Goal: Task Accomplishment & Management: Manage account settings

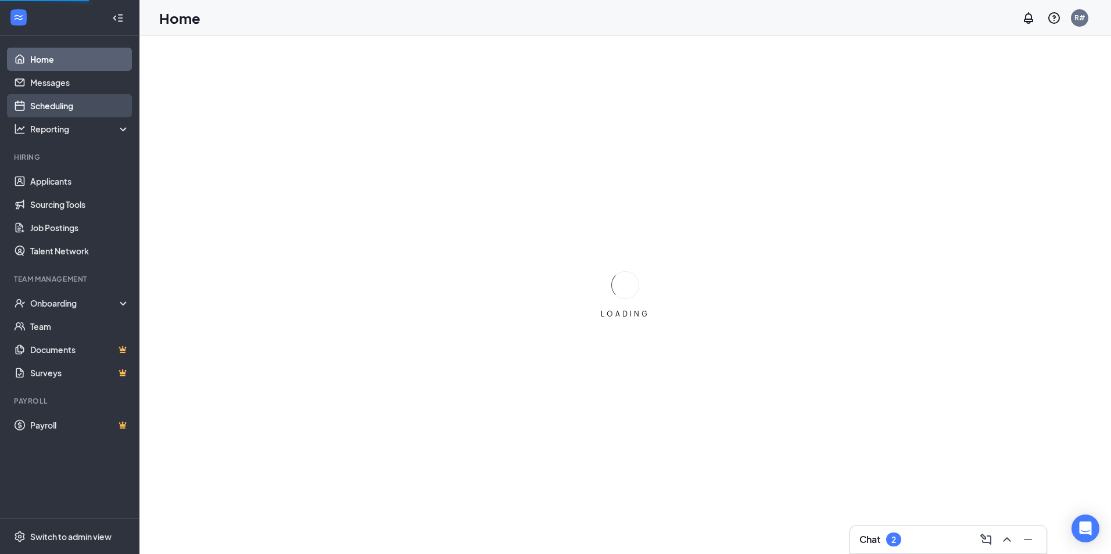
click at [53, 101] on link "Scheduling" at bounding box center [79, 105] width 99 height 23
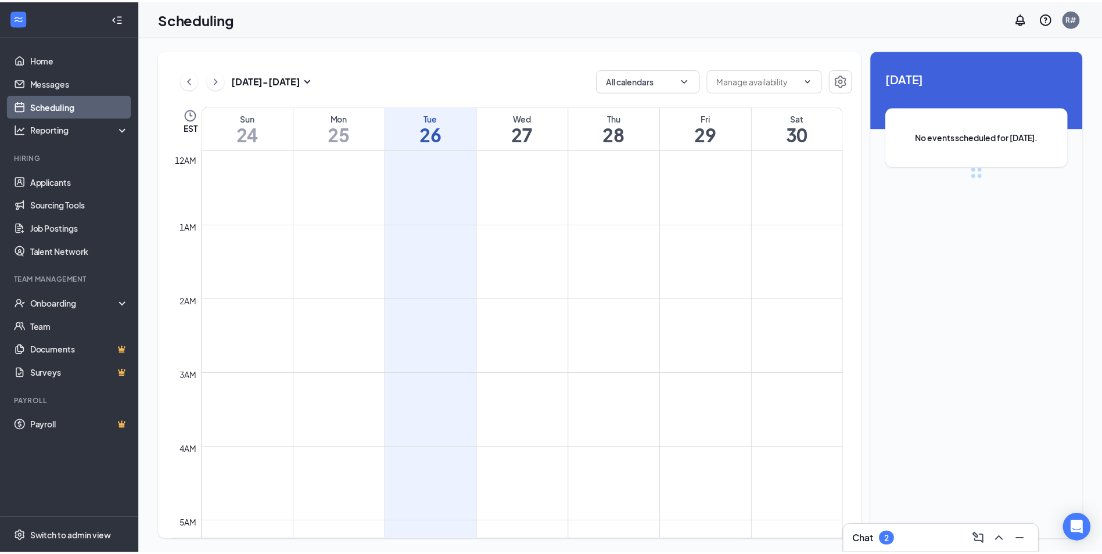
scroll to position [571, 0]
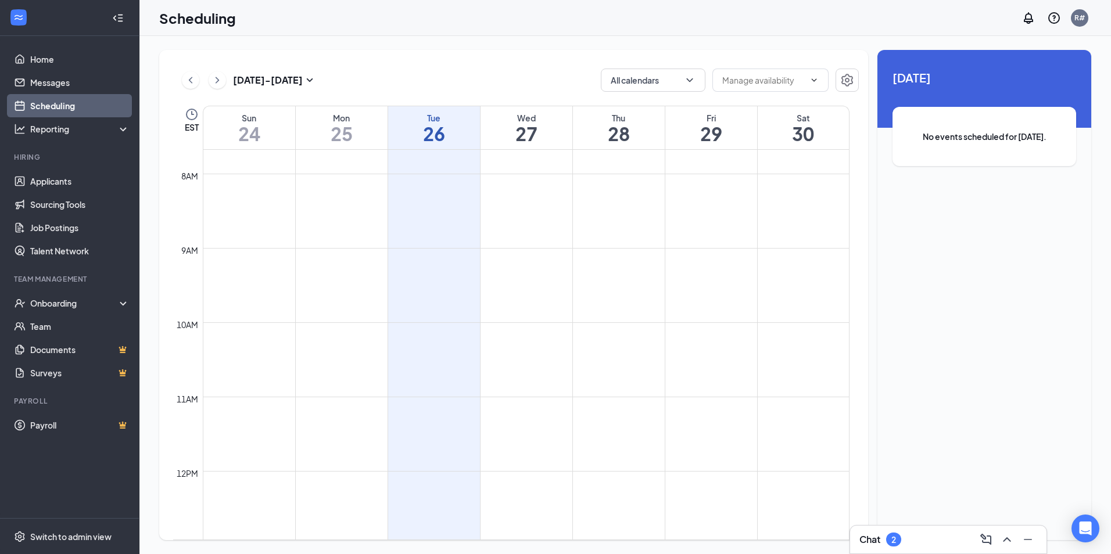
click at [522, 132] on h1 "27" at bounding box center [526, 134] width 92 height 20
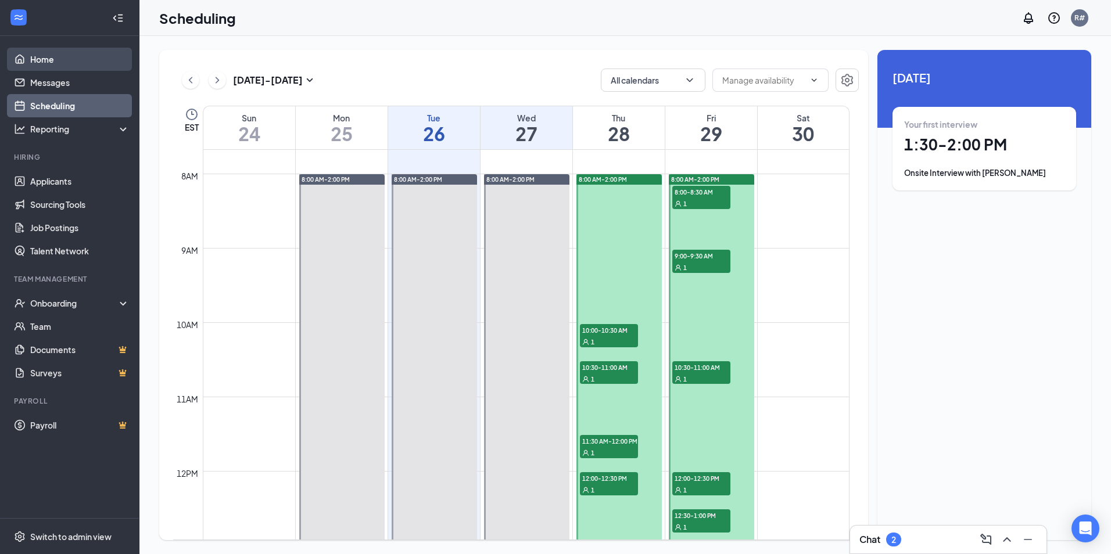
click at [55, 57] on link "Home" at bounding box center [79, 59] width 99 height 23
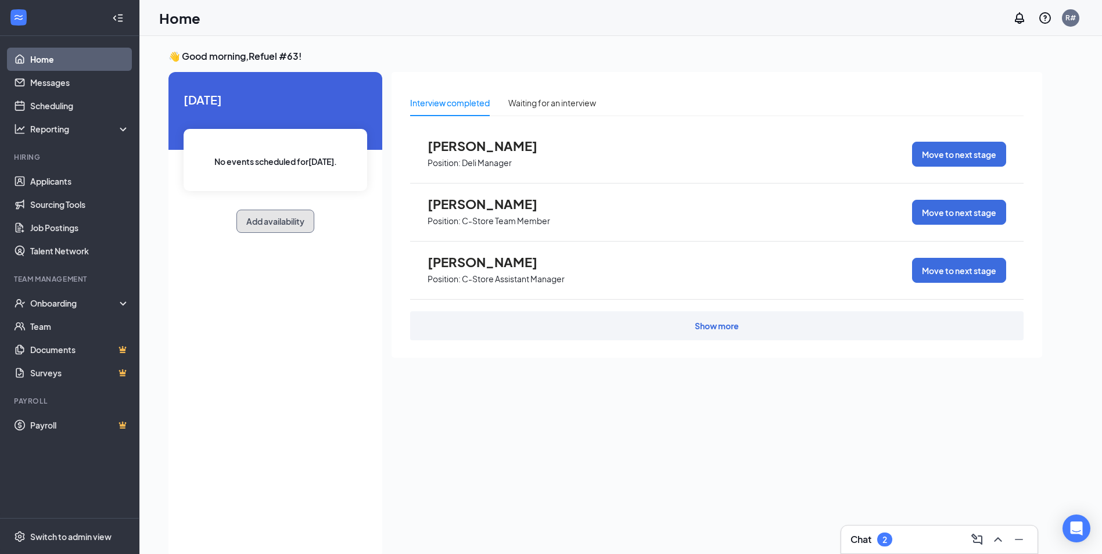
click at [270, 217] on button "Add availability" at bounding box center [275, 221] width 78 height 23
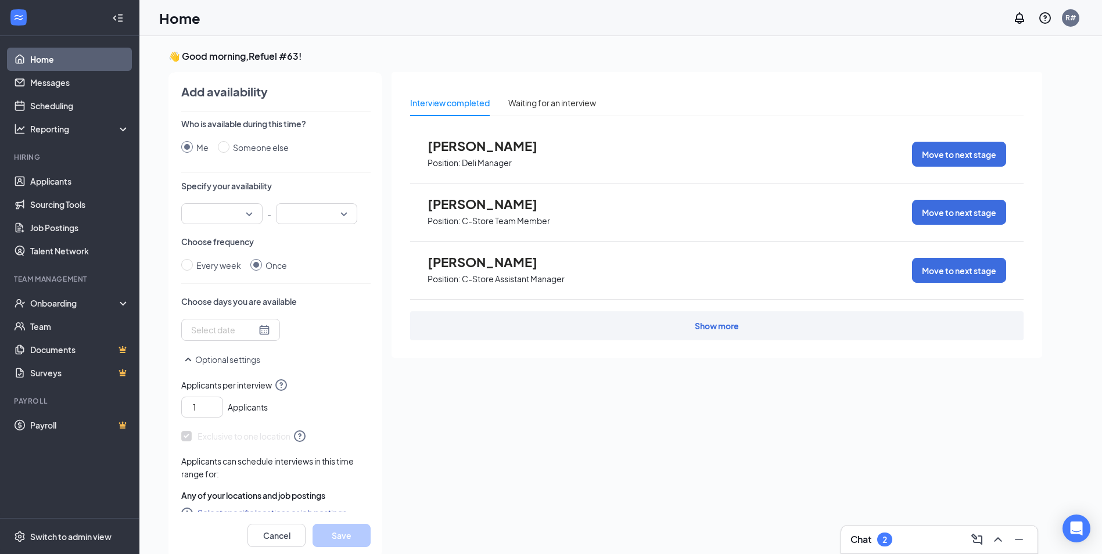
scroll to position [5, 0]
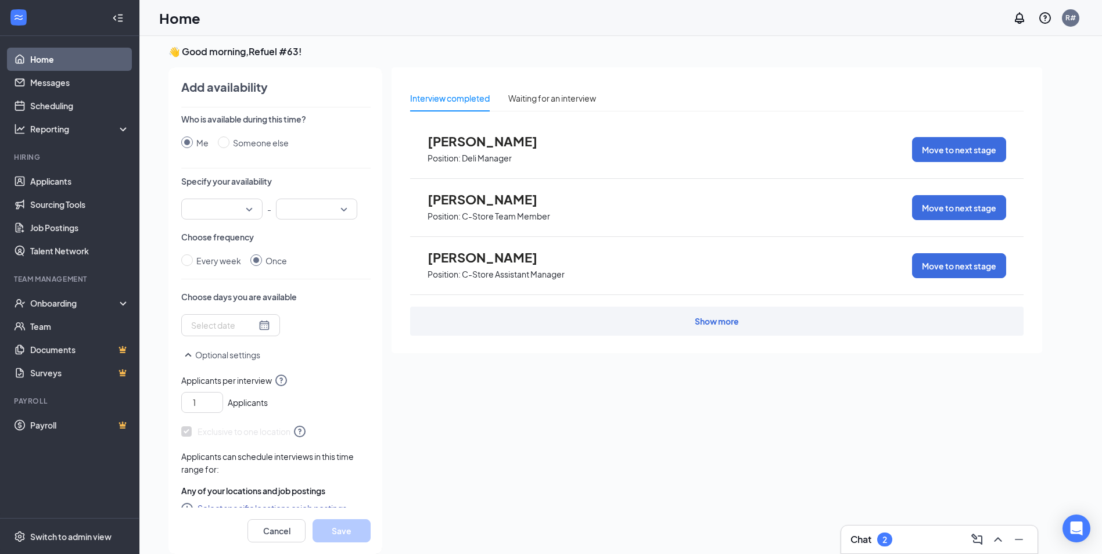
click at [241, 206] on input "search" at bounding box center [217, 209] width 59 height 20
click at [206, 338] on span "08:00 AM" at bounding box center [208, 339] width 34 height 13
click at [333, 209] on input "search" at bounding box center [312, 209] width 59 height 20
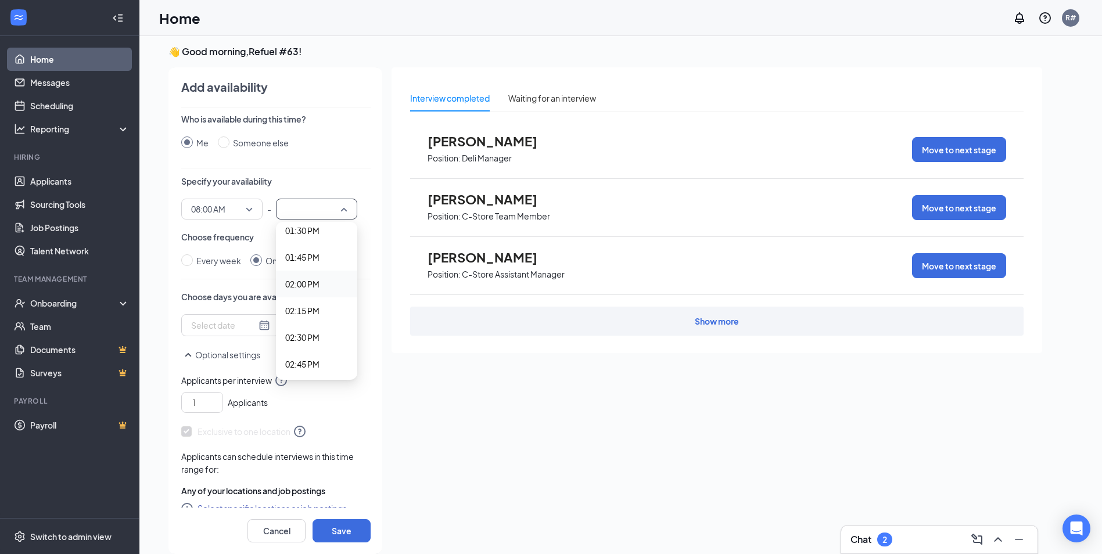
click at [292, 286] on span "02:00 PM" at bounding box center [302, 284] width 34 height 13
click at [313, 271] on div "Who is available during this time? Me Someone else Specify your availability 08…" at bounding box center [275, 310] width 189 height 394
click at [254, 327] on div at bounding box center [230, 325] width 79 height 13
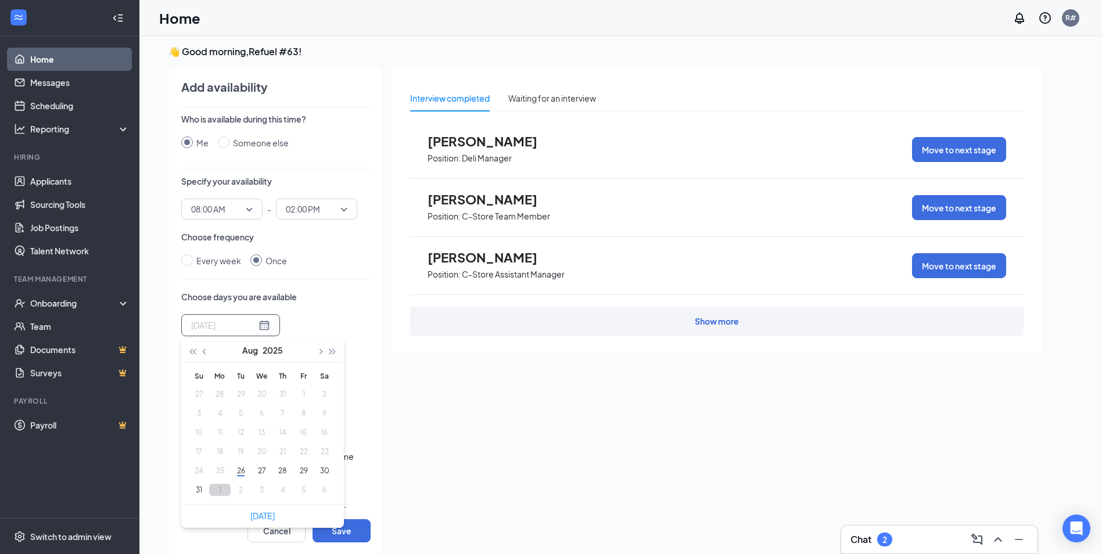
type input "[DATE]"
click at [256, 469] on button "27" at bounding box center [261, 471] width 21 height 12
click at [284, 469] on button "28" at bounding box center [282, 471] width 21 height 12
click at [303, 472] on button "29" at bounding box center [303, 471] width 21 height 12
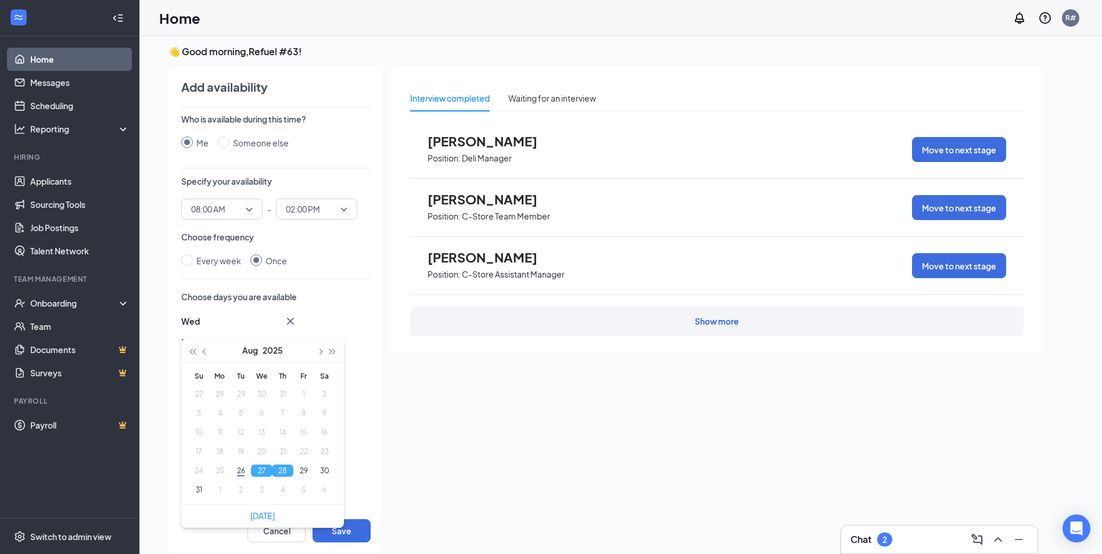
click at [262, 471] on button "27" at bounding box center [261, 471] width 21 height 12
type input "[DATE]"
click at [306, 468] on button "29" at bounding box center [303, 471] width 21 height 12
click at [325, 304] on div "Choose days you are available [DATE] [DATE]-08-[DATE] Mo Tu We Th Fr Sa 27 28 2…" at bounding box center [275, 362] width 189 height 143
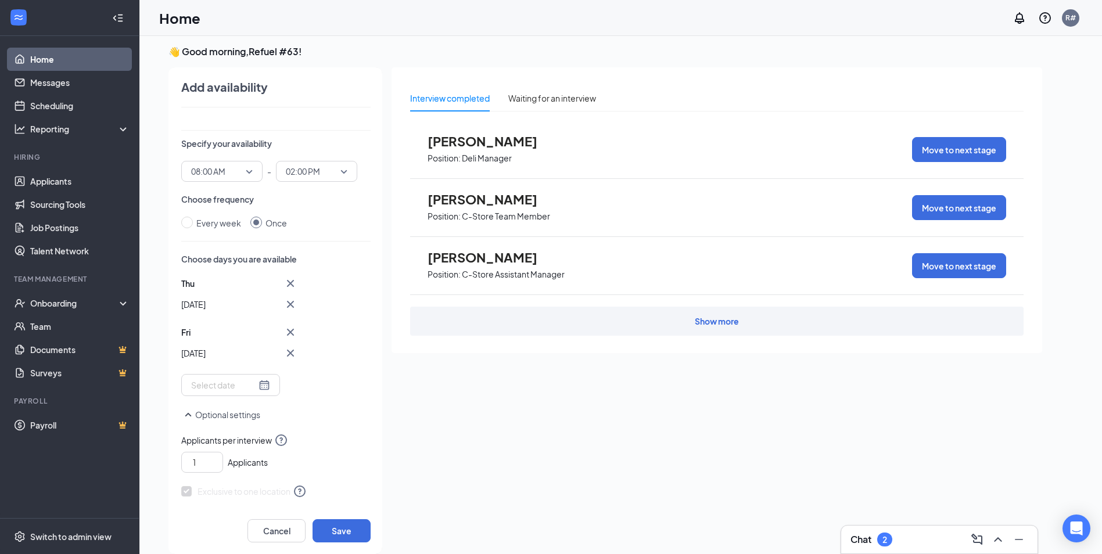
scroll to position [58, 0]
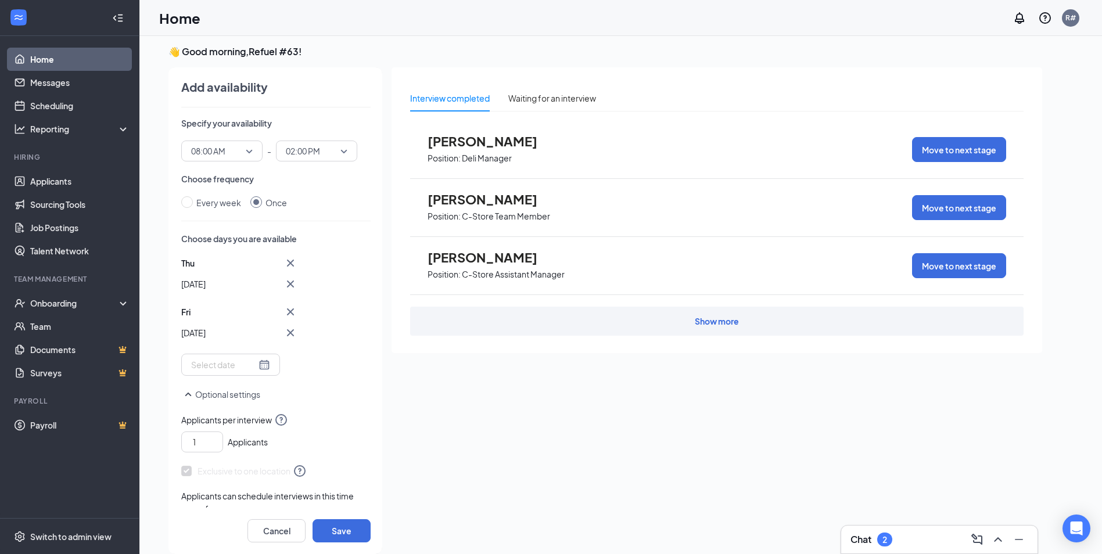
click at [260, 361] on div at bounding box center [230, 364] width 79 height 13
type input "[DATE]"
click at [318, 178] on button "button" at bounding box center [319, 173] width 13 height 23
click at [220, 217] on button "1" at bounding box center [219, 217] width 21 height 12
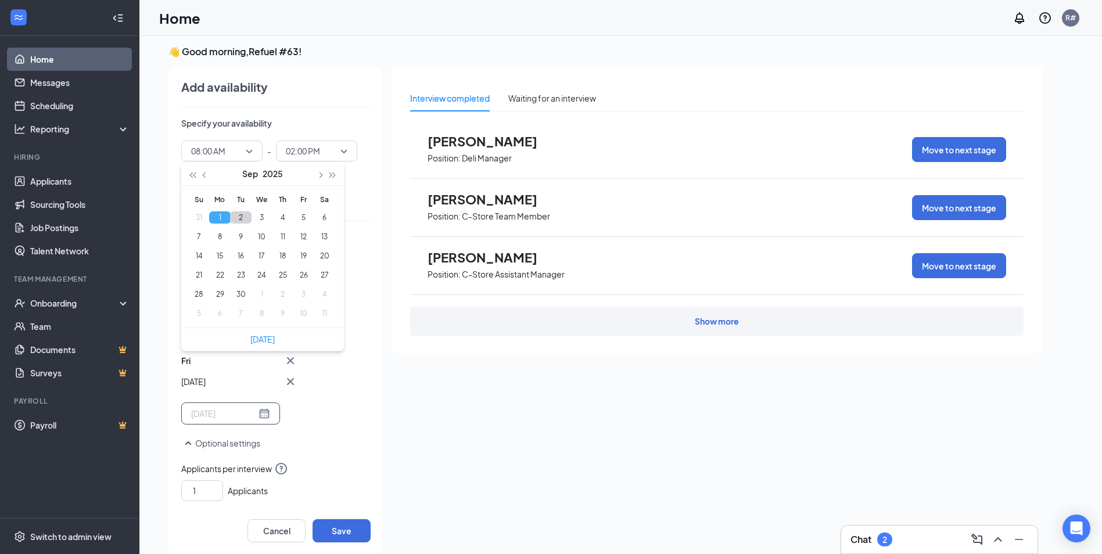
click at [239, 220] on button "2" at bounding box center [240, 217] width 21 height 12
click at [265, 218] on button "3" at bounding box center [261, 217] width 21 height 12
click at [286, 217] on button "4" at bounding box center [282, 217] width 21 height 12
click at [303, 215] on button "5" at bounding box center [303, 217] width 21 height 12
type input "[DATE]"
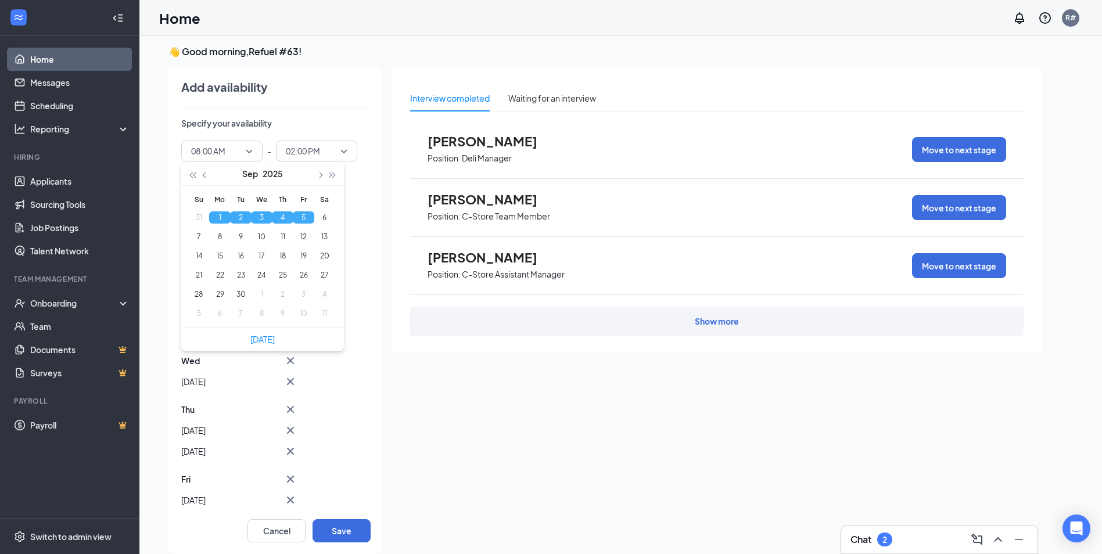
click at [340, 371] on div "[DATE] [DATE] [DATE] [DATE] Sep 04 [DATE] [DATE]-09-[DATE] Mo Tu We Th Fr Sa 31…" at bounding box center [275, 410] width 189 height 308
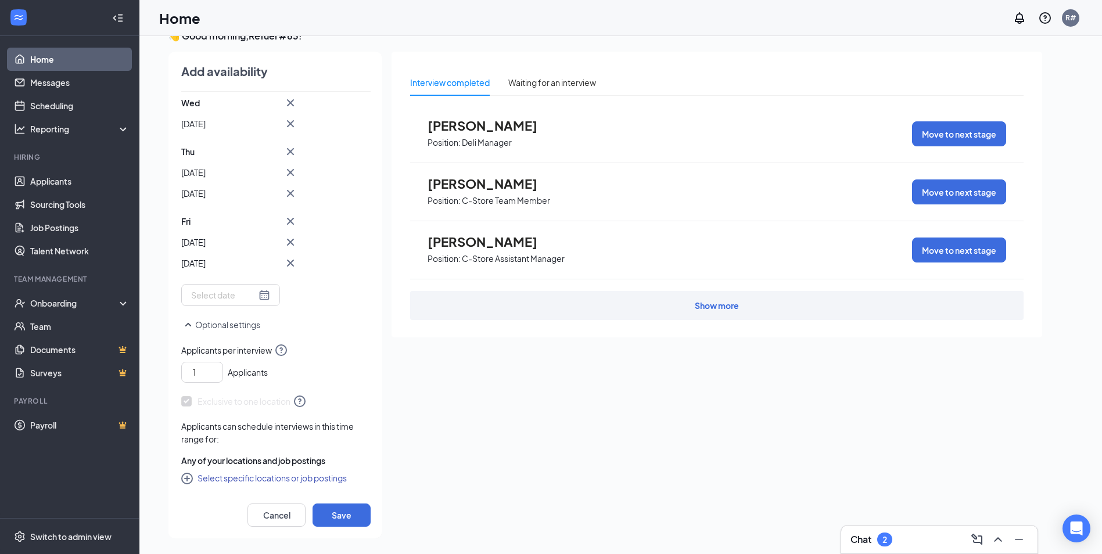
scroll to position [24, 0]
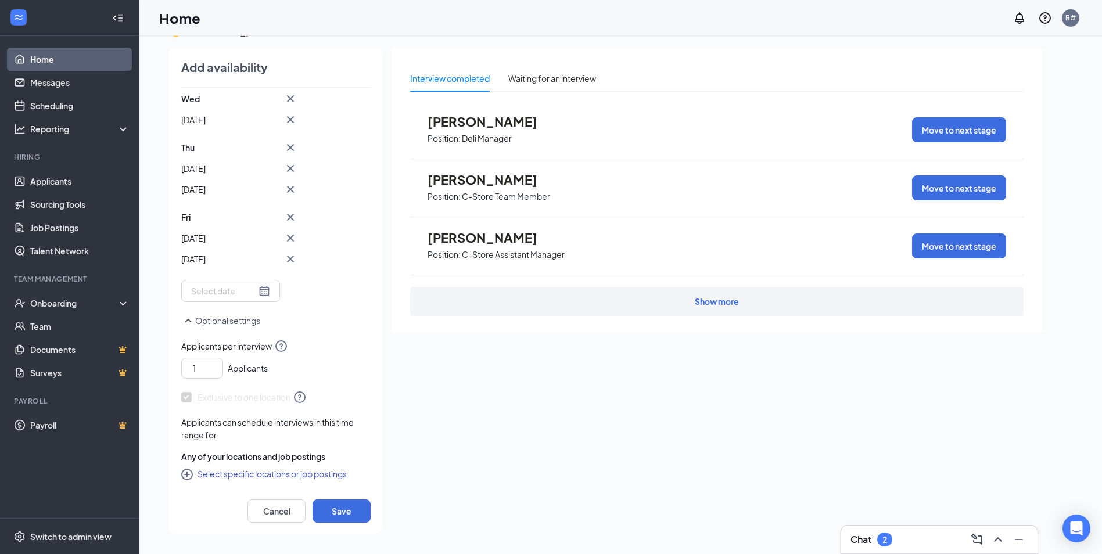
click at [270, 478] on button "Select specific locations or job postings" at bounding box center [264, 474] width 166 height 14
checkbox input "true"
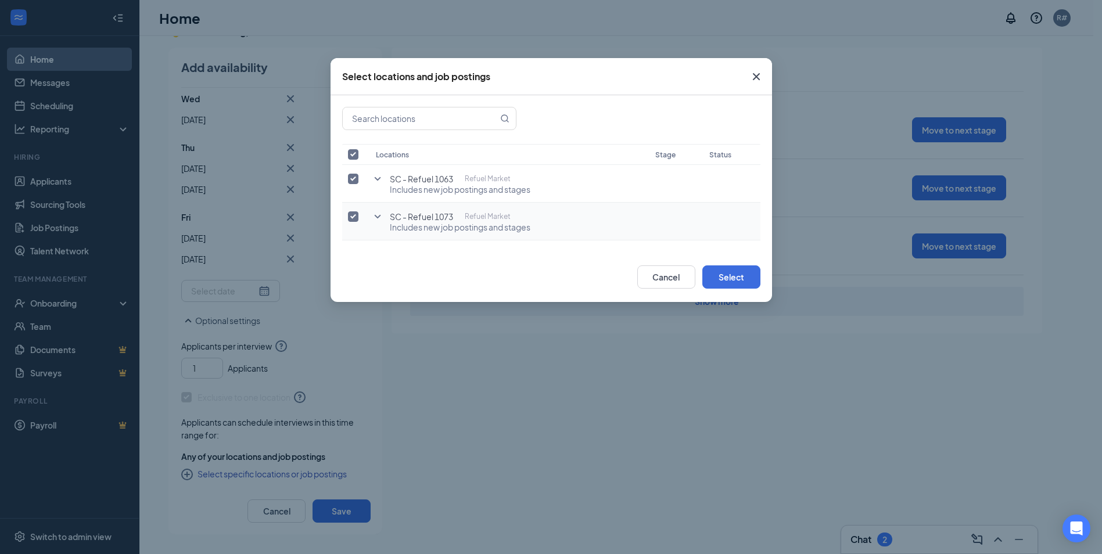
click at [350, 217] on input "checkbox" at bounding box center [353, 216] width 10 height 10
checkbox input "false"
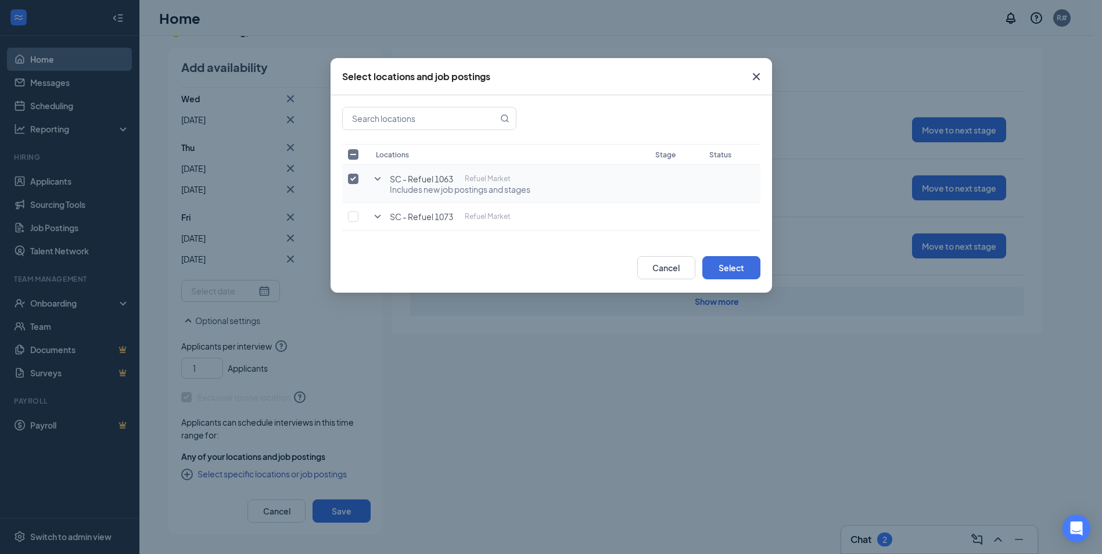
click at [376, 182] on icon "SmallChevronDown" at bounding box center [378, 179] width 14 height 14
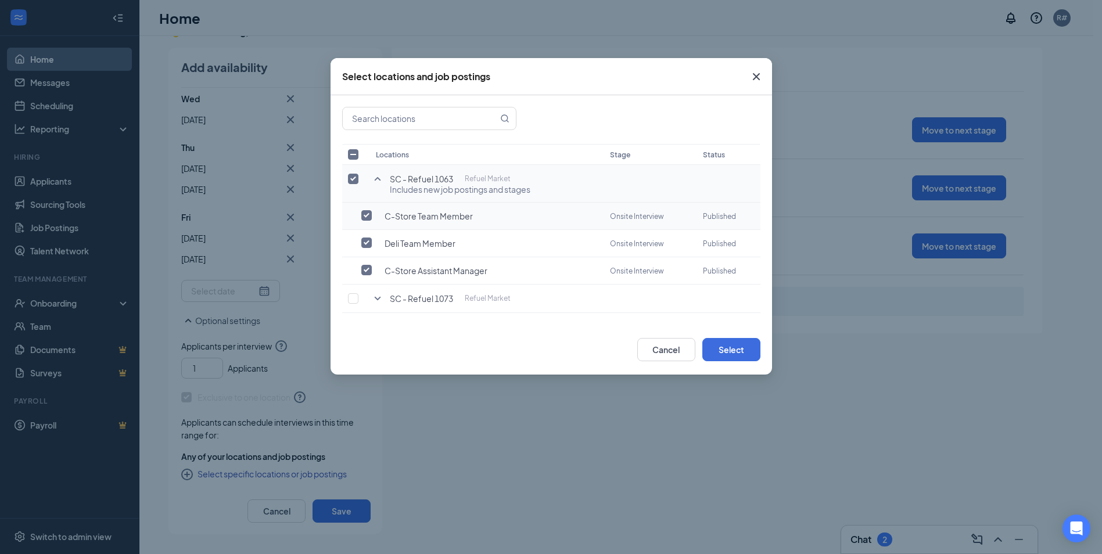
click at [371, 218] on input "checkbox" at bounding box center [366, 215] width 10 height 10
checkbox input "true"
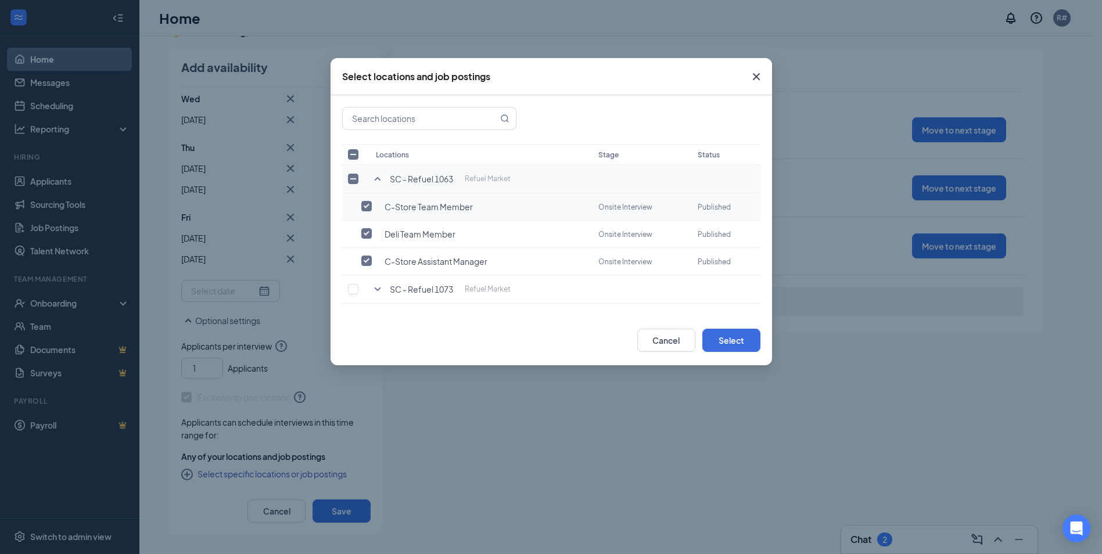
checkbox input "false"
click at [368, 235] on input "checkbox" at bounding box center [366, 233] width 10 height 10
checkbox input "false"
click at [721, 333] on button "Select" at bounding box center [731, 340] width 58 height 23
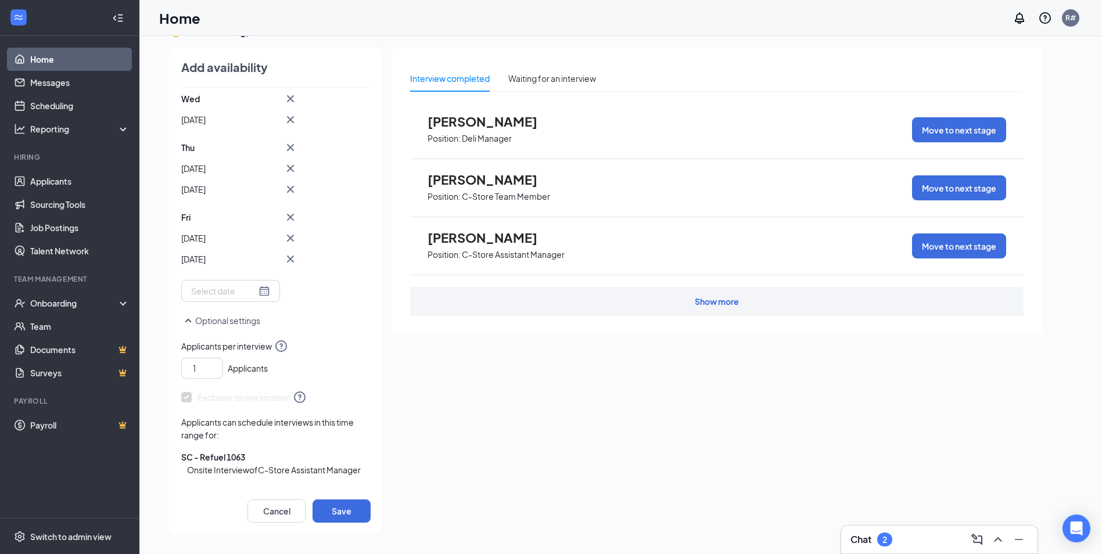
scroll to position [334, 0]
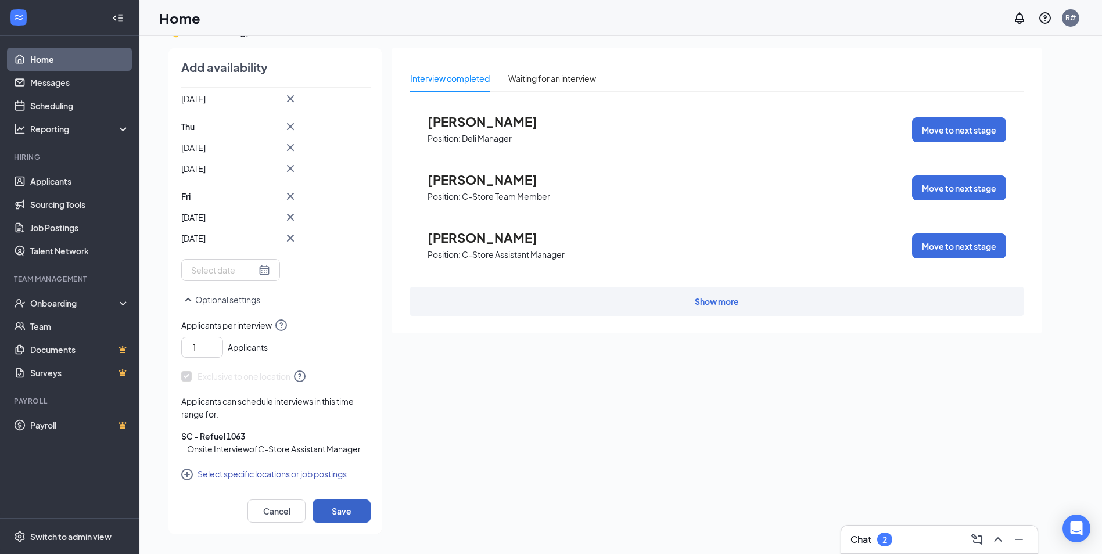
click at [332, 510] on button "Save" at bounding box center [342, 511] width 58 height 23
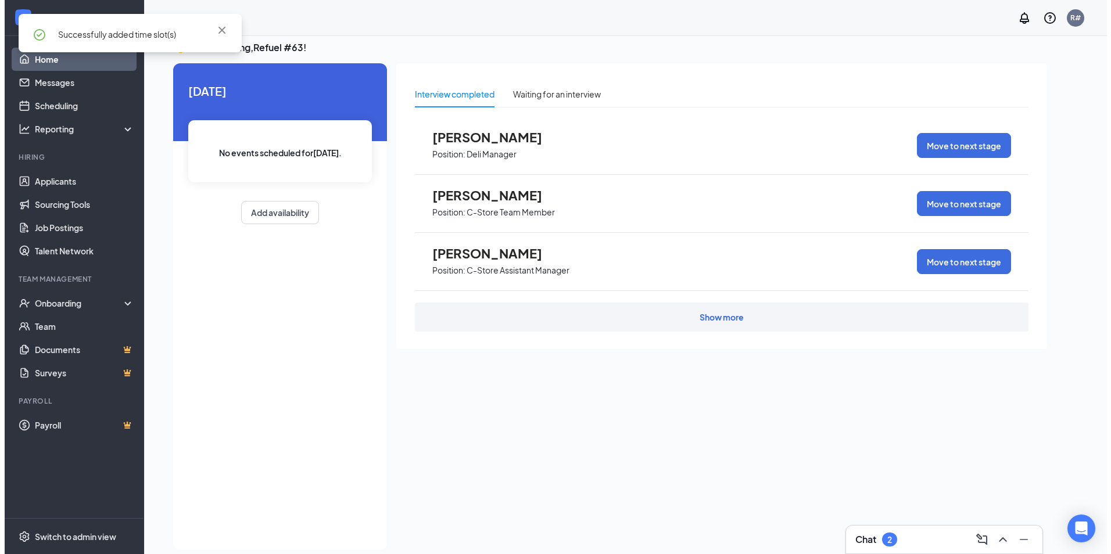
scroll to position [0, 0]
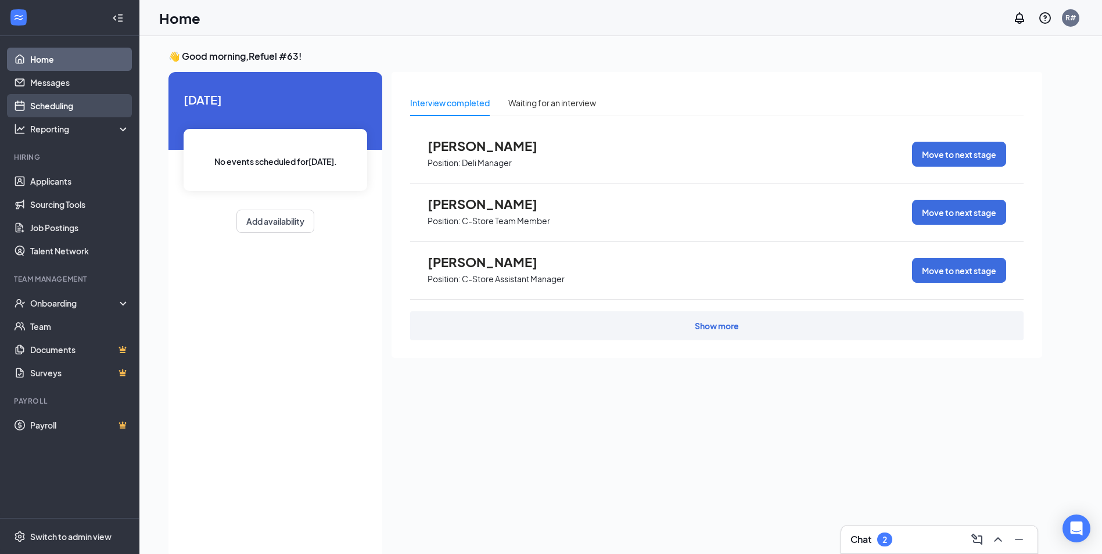
click at [44, 112] on link "Scheduling" at bounding box center [79, 105] width 99 height 23
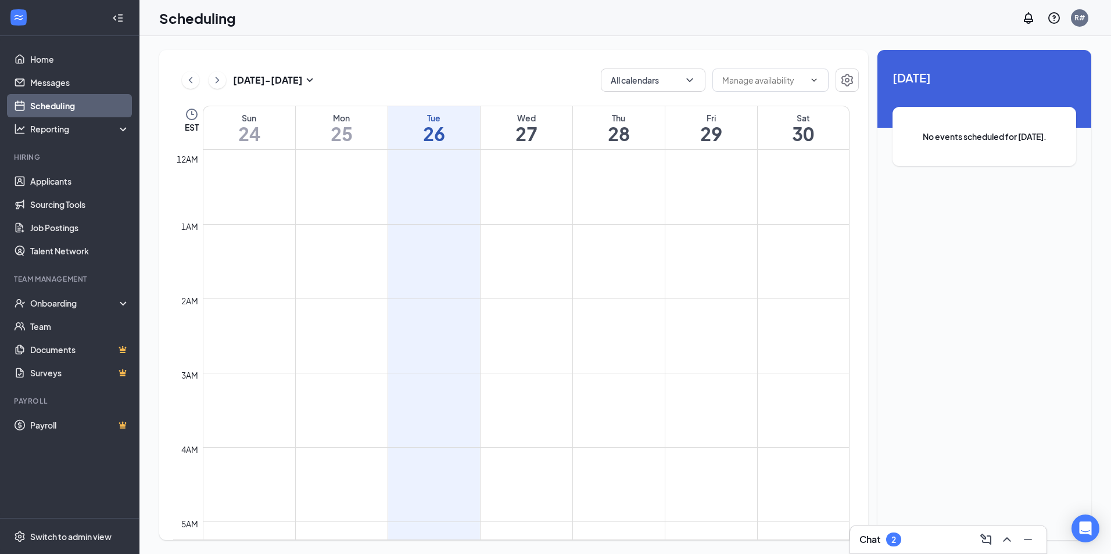
scroll to position [571, 0]
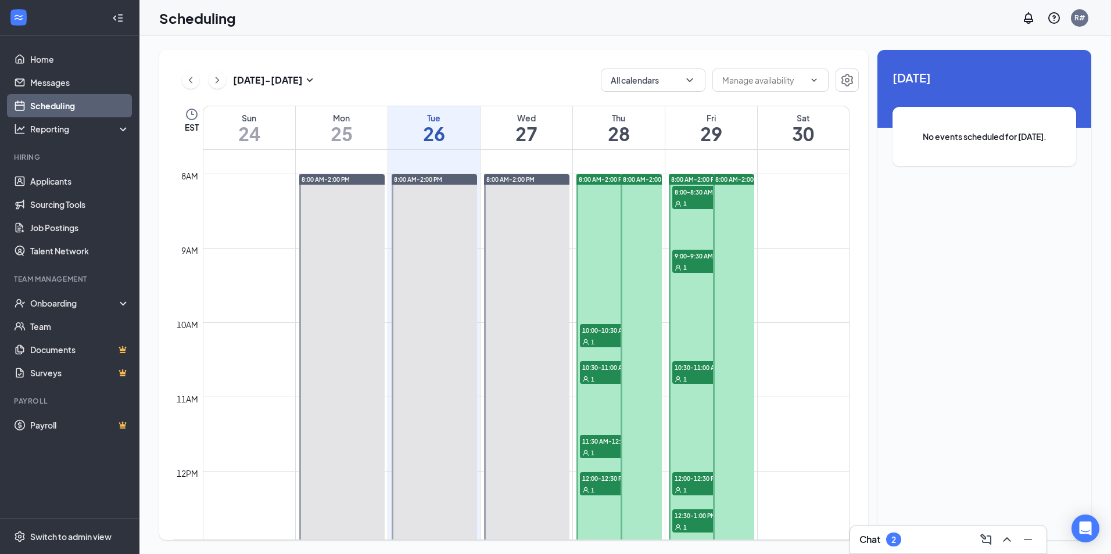
click at [591, 335] on span "10:00-10:30 AM" at bounding box center [609, 330] width 58 height 12
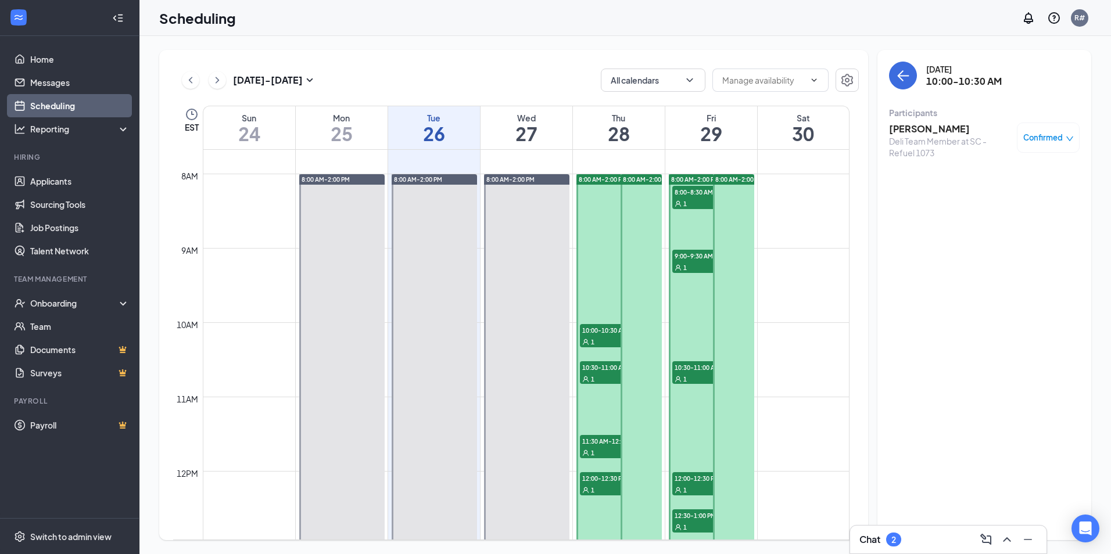
scroll to position [629, 0]
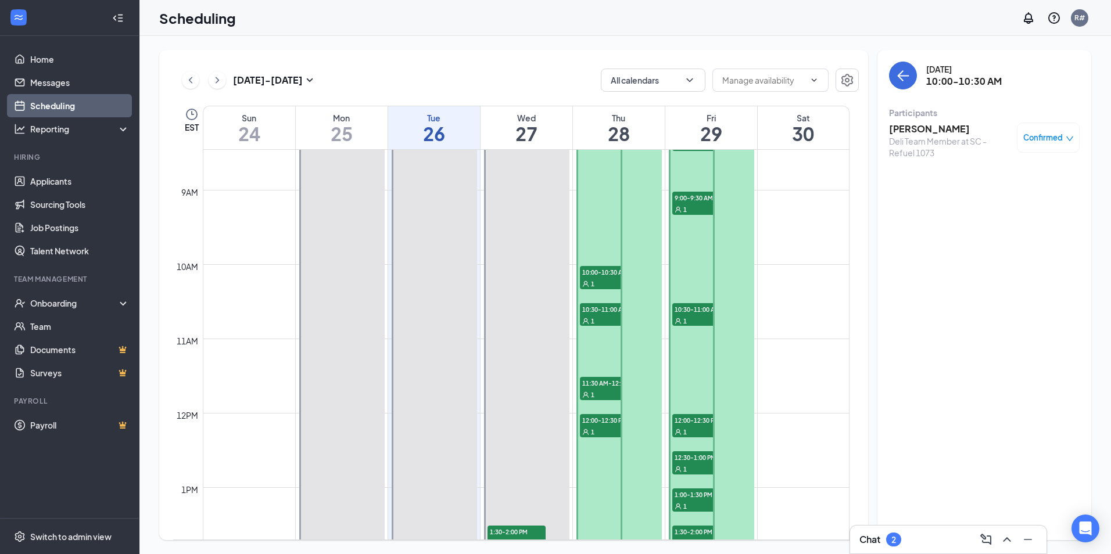
click at [591, 306] on span "10:30-11:00 AM" at bounding box center [609, 309] width 58 height 12
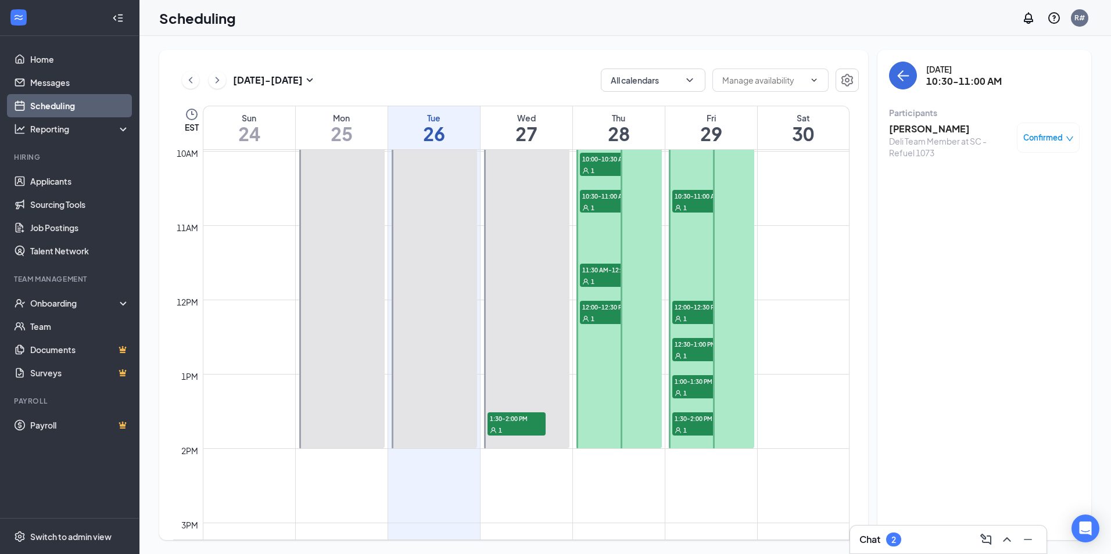
scroll to position [745, 0]
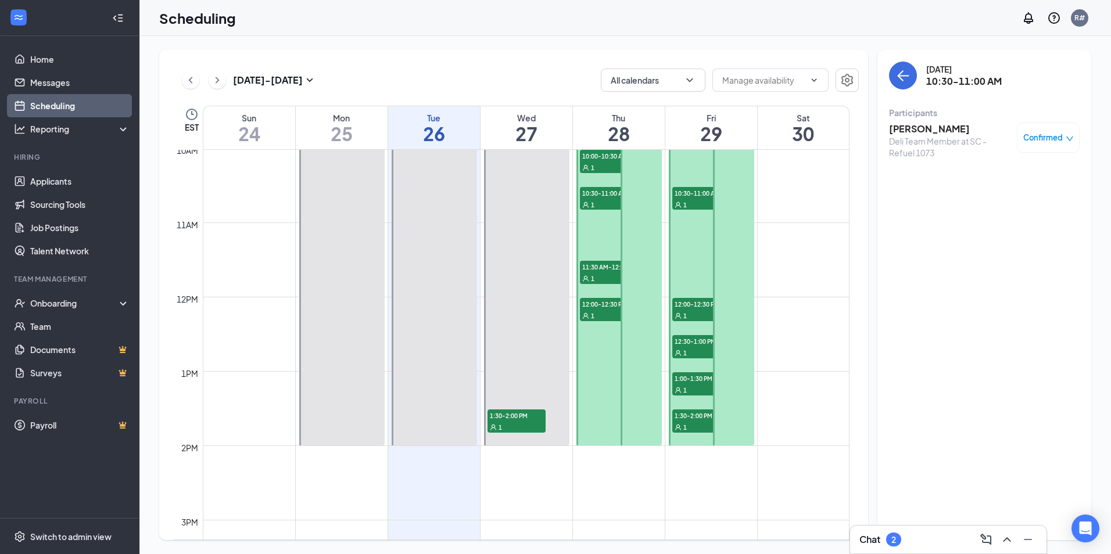
click at [590, 272] on span "11:30 AM-12:00 PM" at bounding box center [609, 267] width 58 height 12
click at [600, 307] on span "12:00-12:30 PM" at bounding box center [609, 304] width 58 height 12
click at [598, 269] on span "11:30 AM-12:00 PM" at bounding box center [609, 267] width 58 height 12
click at [586, 318] on icon "User" at bounding box center [585, 316] width 7 height 7
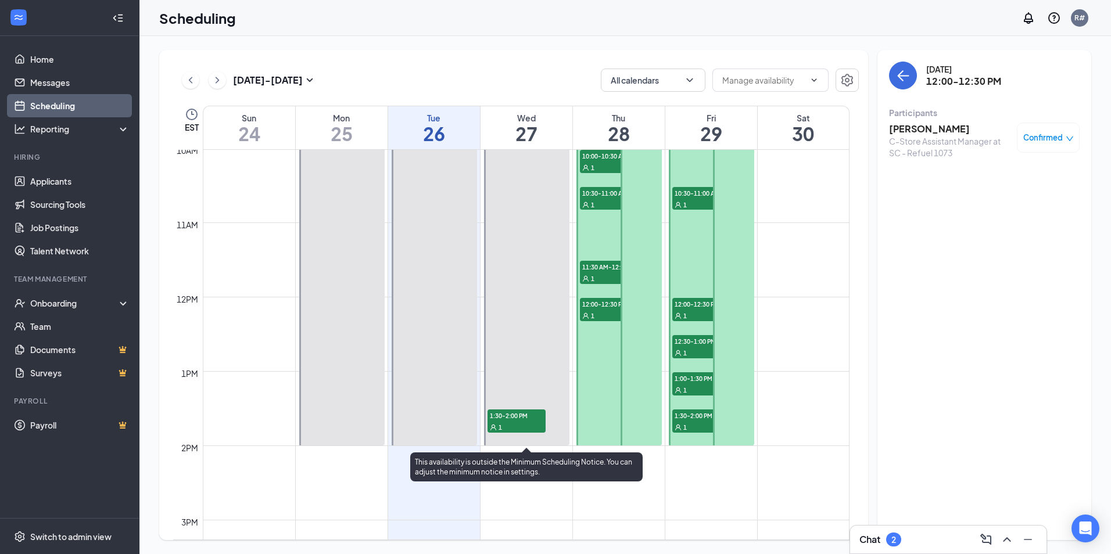
click at [530, 413] on span "1:30-2:00 PM" at bounding box center [516, 416] width 58 height 12
